Goal: Book appointment/travel/reservation

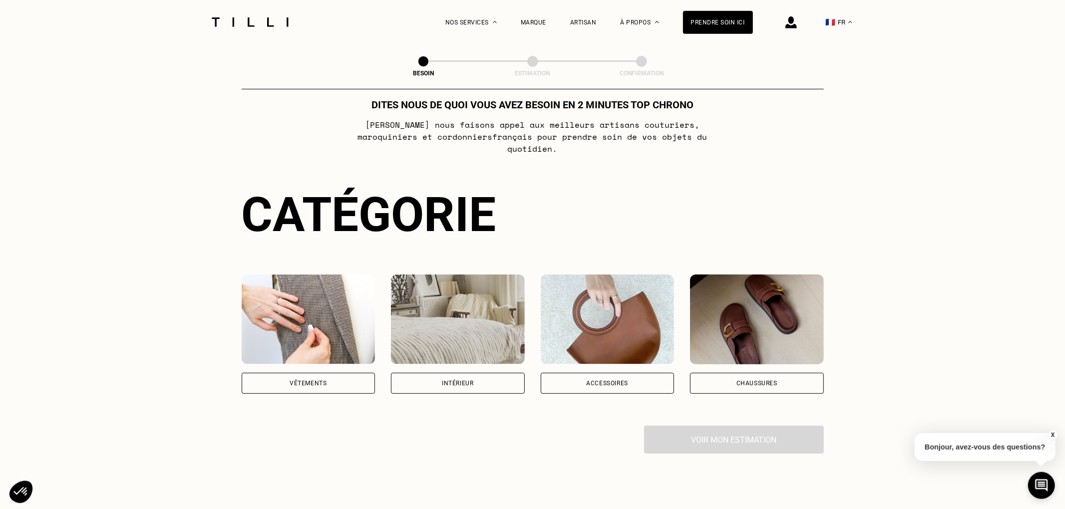
scroll to position [52, 0]
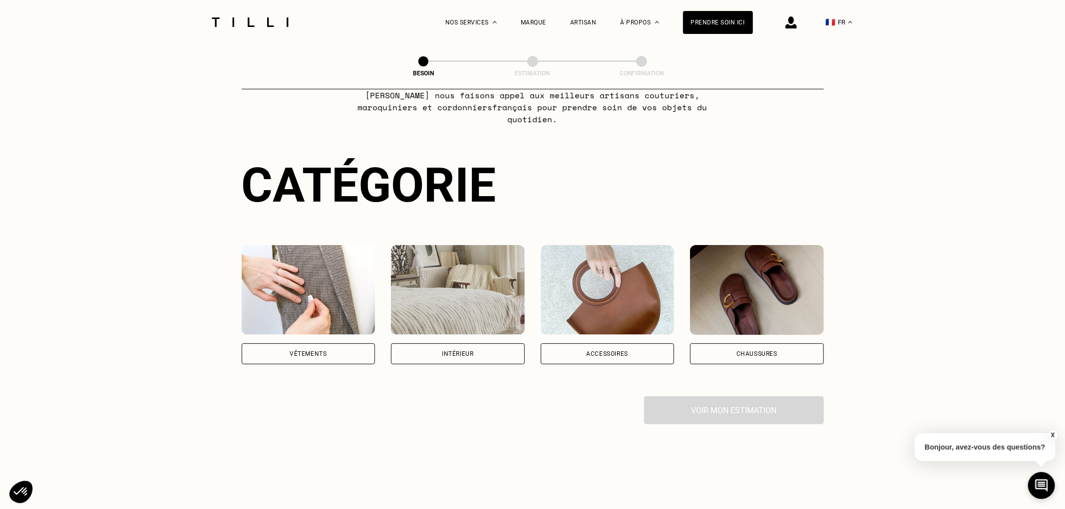
click at [310, 298] on img at bounding box center [309, 290] width 134 height 90
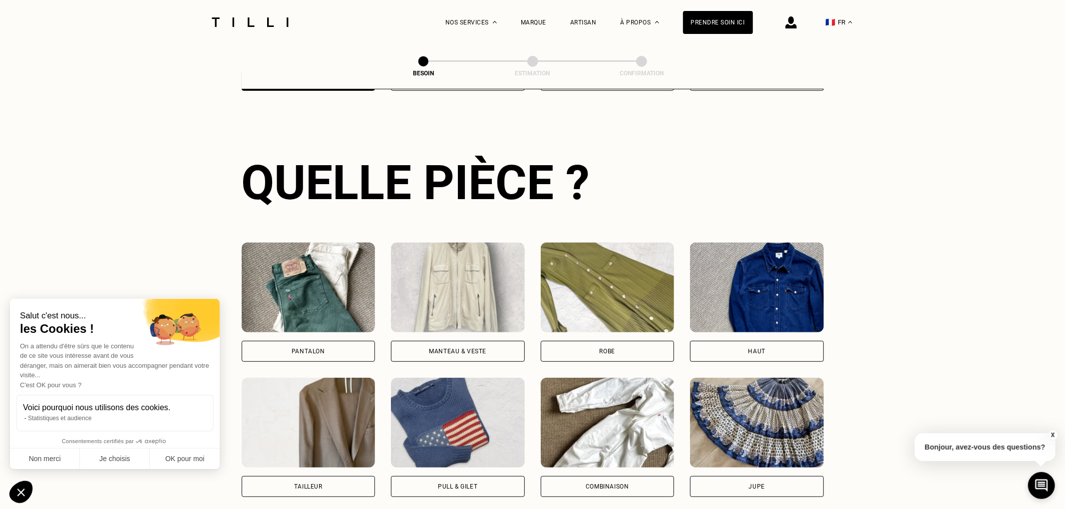
scroll to position [326, 0]
click at [49, 458] on button "Non merci" at bounding box center [45, 459] width 70 height 21
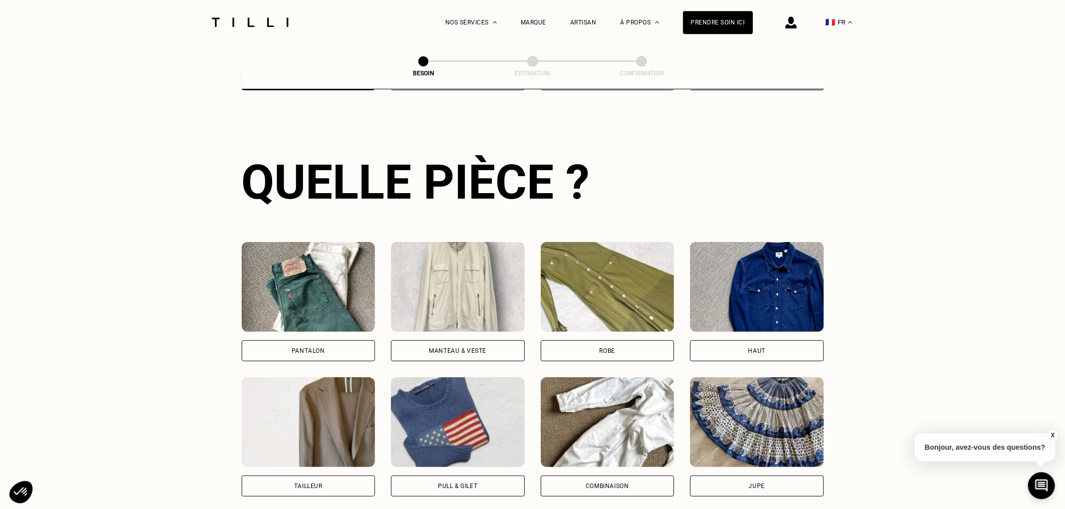
scroll to position [379, 0]
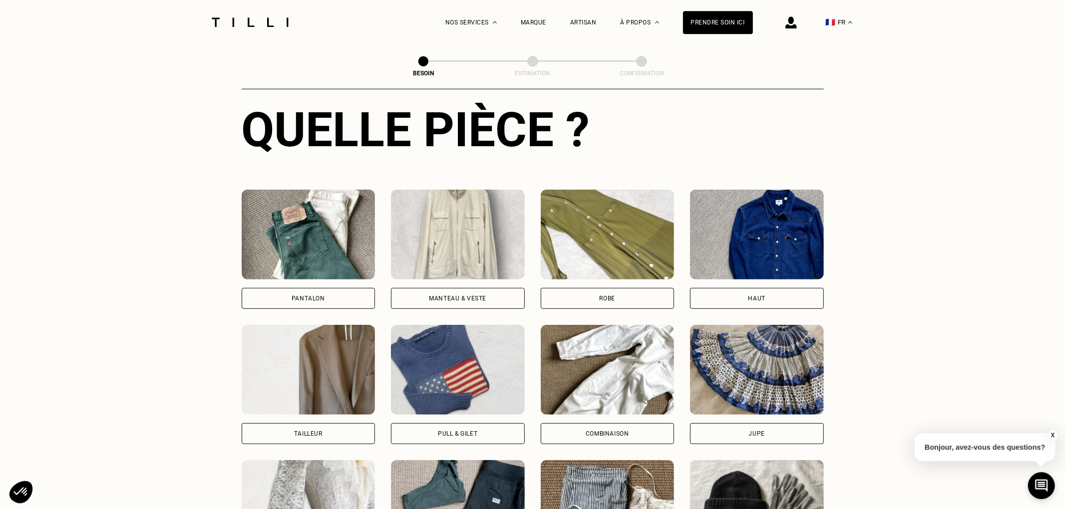
click at [427, 373] on img at bounding box center [458, 370] width 134 height 90
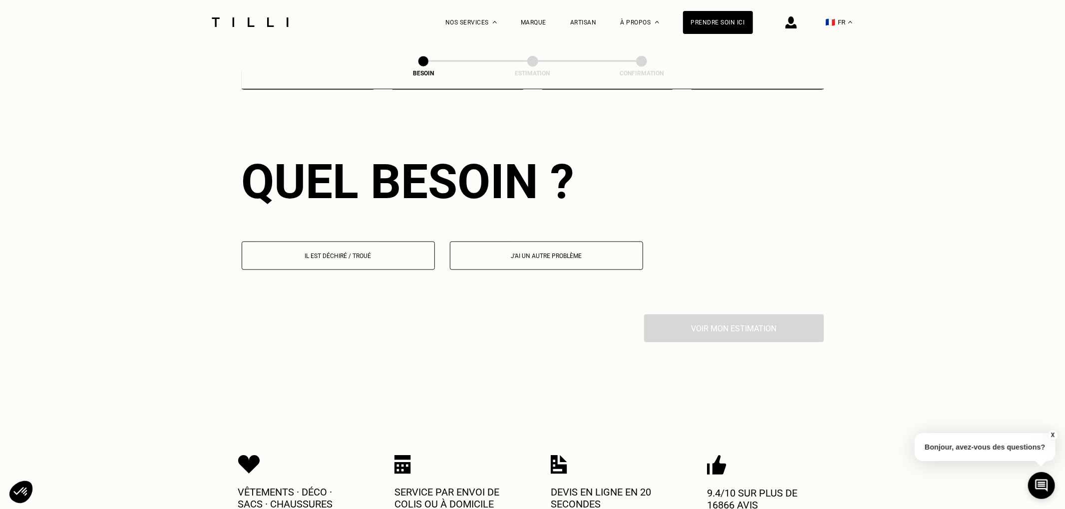
scroll to position [869, 0]
click at [383, 261] on button "Il est déchiré / troué" at bounding box center [338, 256] width 193 height 28
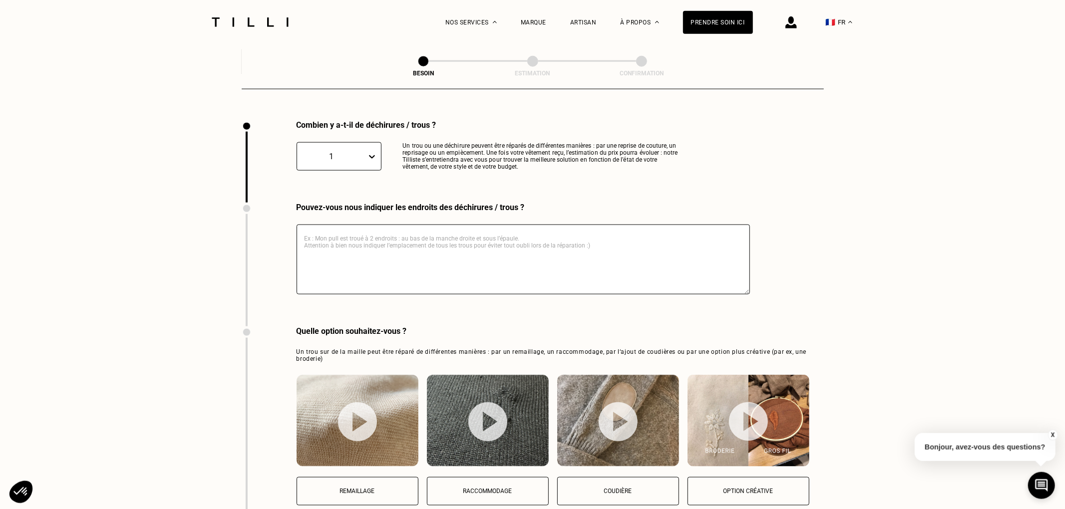
scroll to position [1063, 0]
click at [385, 148] on div "1 Un trou ou une déchirure peuvent être réparés de différentes manières : par u…" at bounding box center [491, 156] width 388 height 28
click at [375, 151] on icon at bounding box center [372, 156] width 10 height 10
click at [342, 205] on div "2" at bounding box center [339, 204] width 85 height 18
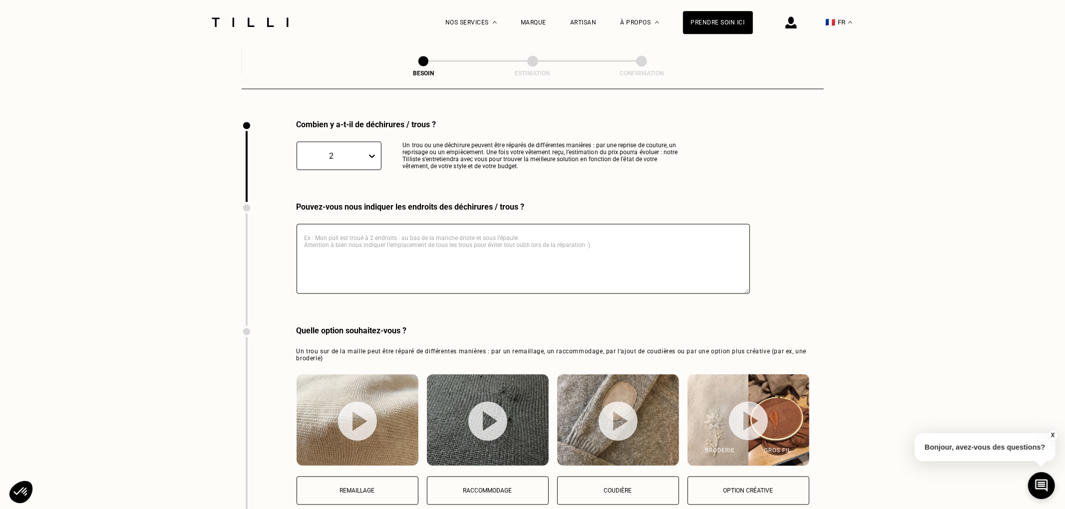
click at [343, 228] on textarea at bounding box center [523, 259] width 453 height 70
type textarea "coude"
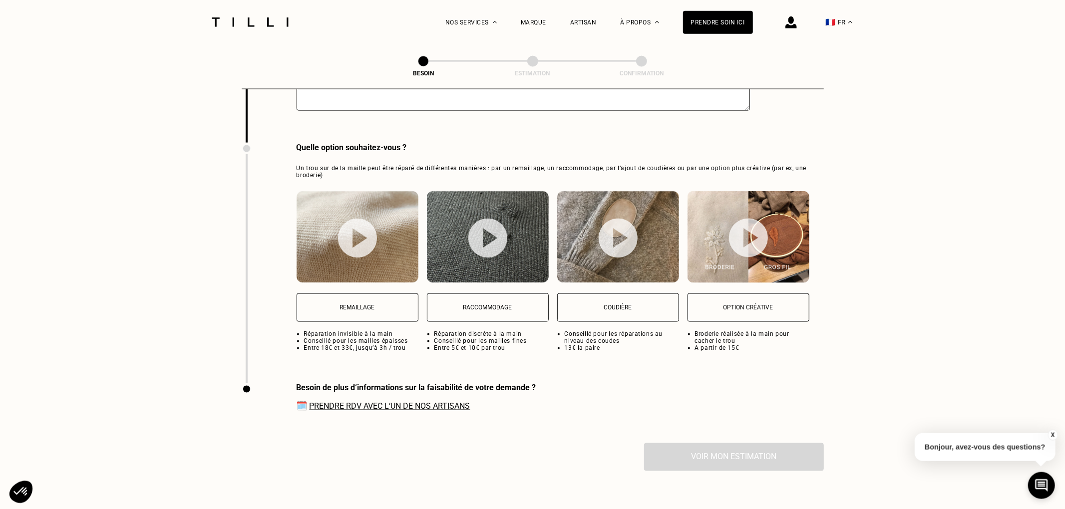
scroll to position [1221, 0]
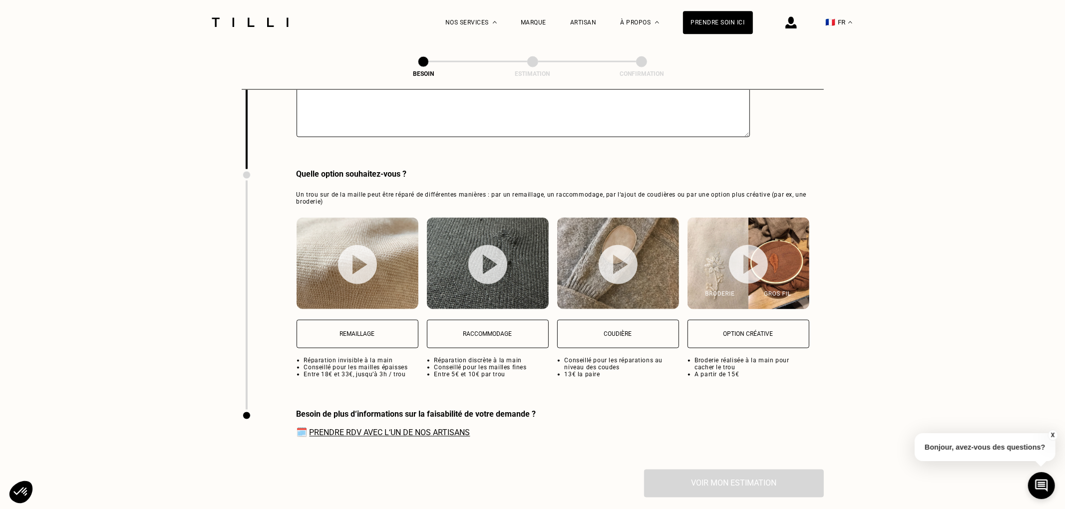
click at [370, 428] on link "Prendre RDV avec l‘un de nos artisans" at bounding box center [390, 432] width 161 height 9
